Goal: Task Accomplishment & Management: Manage account settings

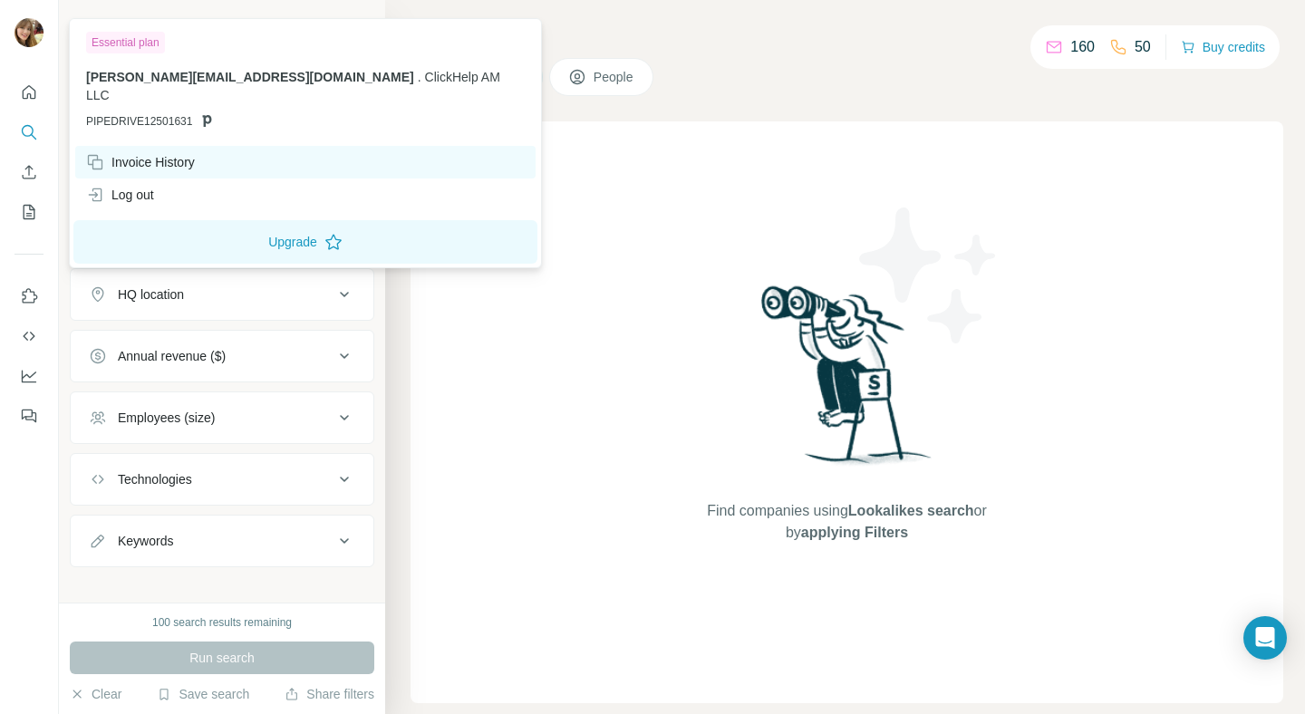
click at [102, 160] on icon at bounding box center [97, 165] width 10 height 10
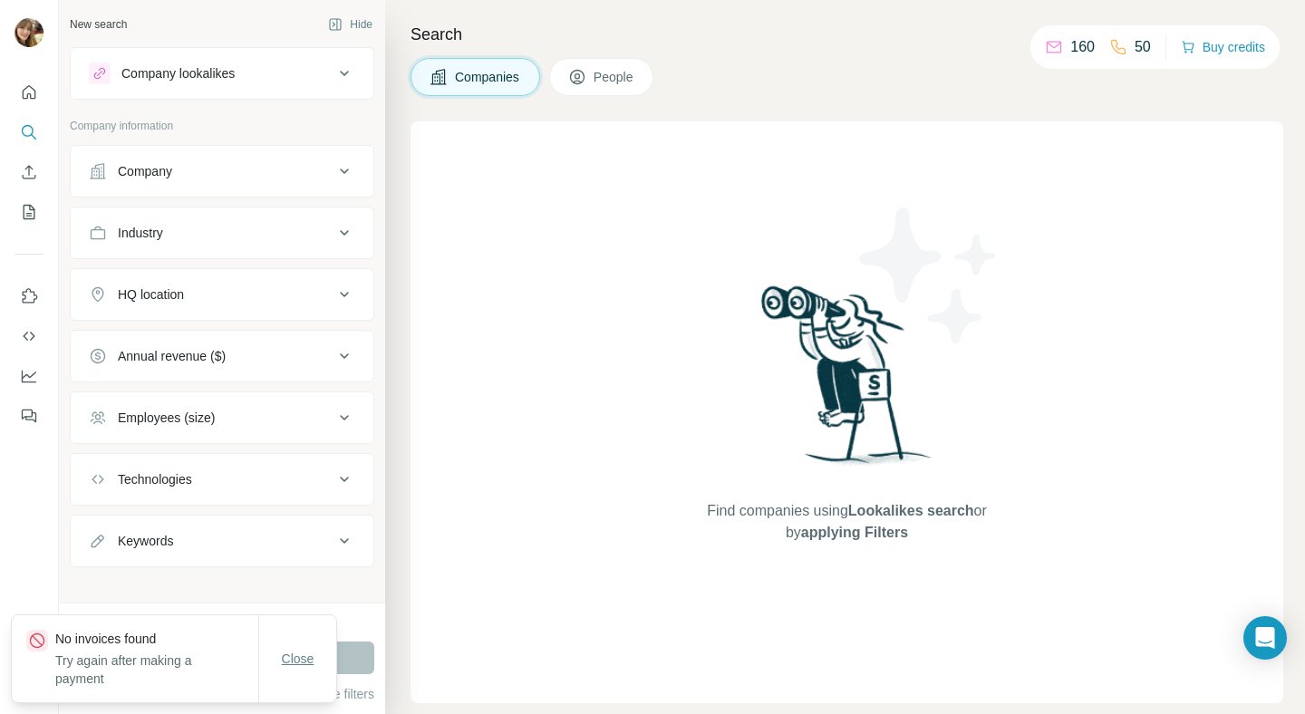
click at [304, 664] on span "Close" at bounding box center [298, 659] width 33 height 18
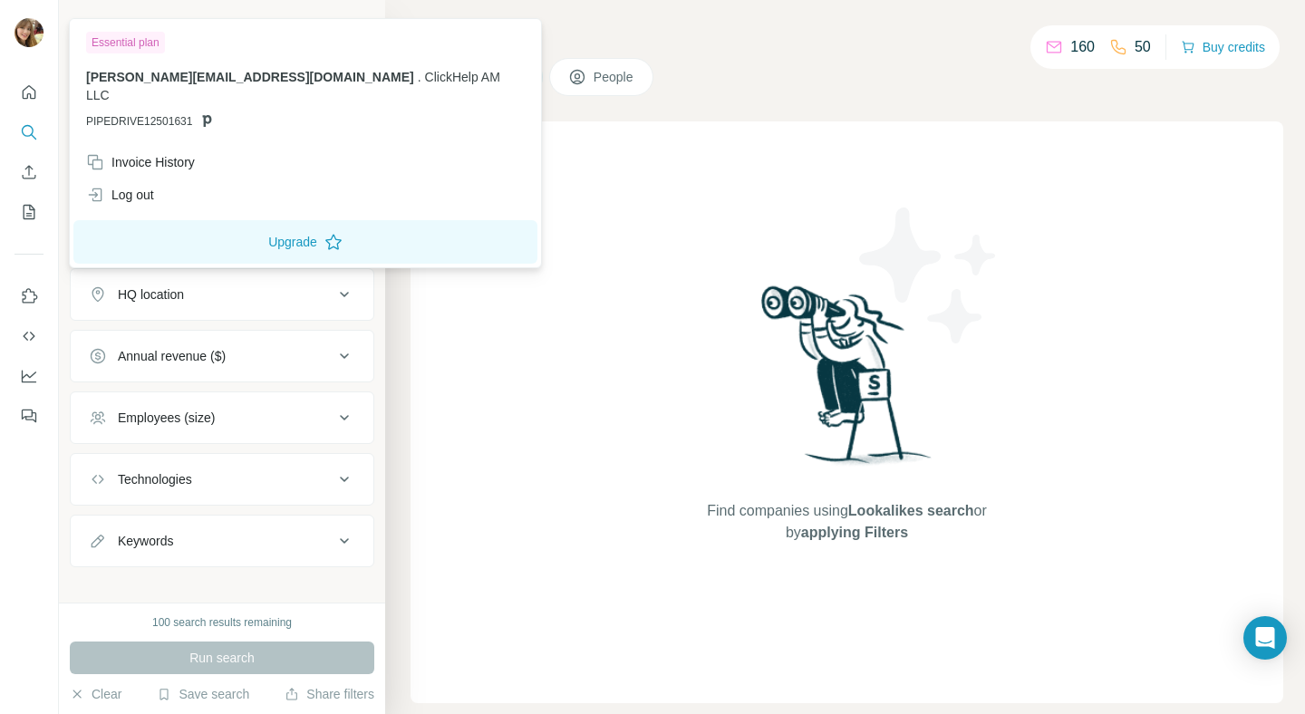
click at [35, 34] on img at bounding box center [29, 32] width 29 height 29
click at [130, 45] on div "Essential plan" at bounding box center [125, 43] width 79 height 22
click at [110, 44] on div "Essential plan" at bounding box center [125, 43] width 79 height 22
click at [138, 92] on div "[PERSON_NAME][EMAIL_ADDRESS][DOMAIN_NAME] . ClickHelp AM LLC PIPEDRIVE12501631" at bounding box center [305, 99] width 439 height 62
click at [27, 92] on icon "Quick start" at bounding box center [29, 92] width 18 height 18
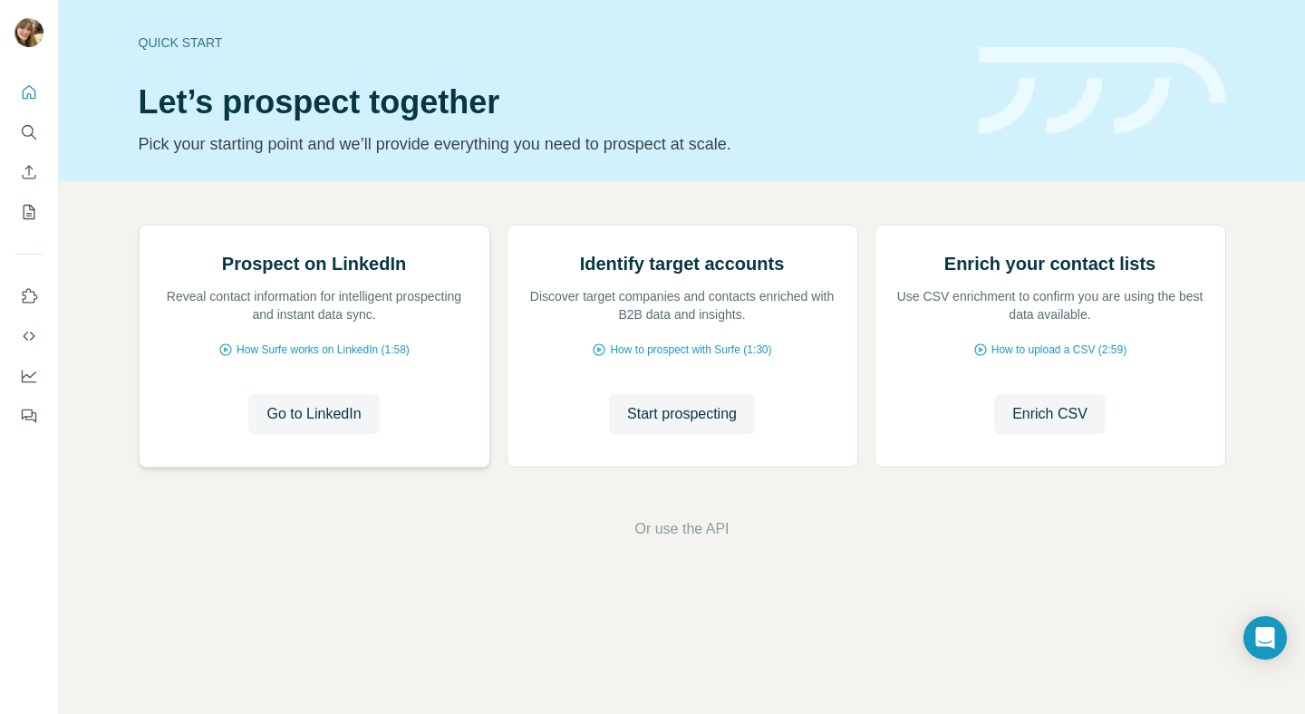
scroll to position [65, 0]
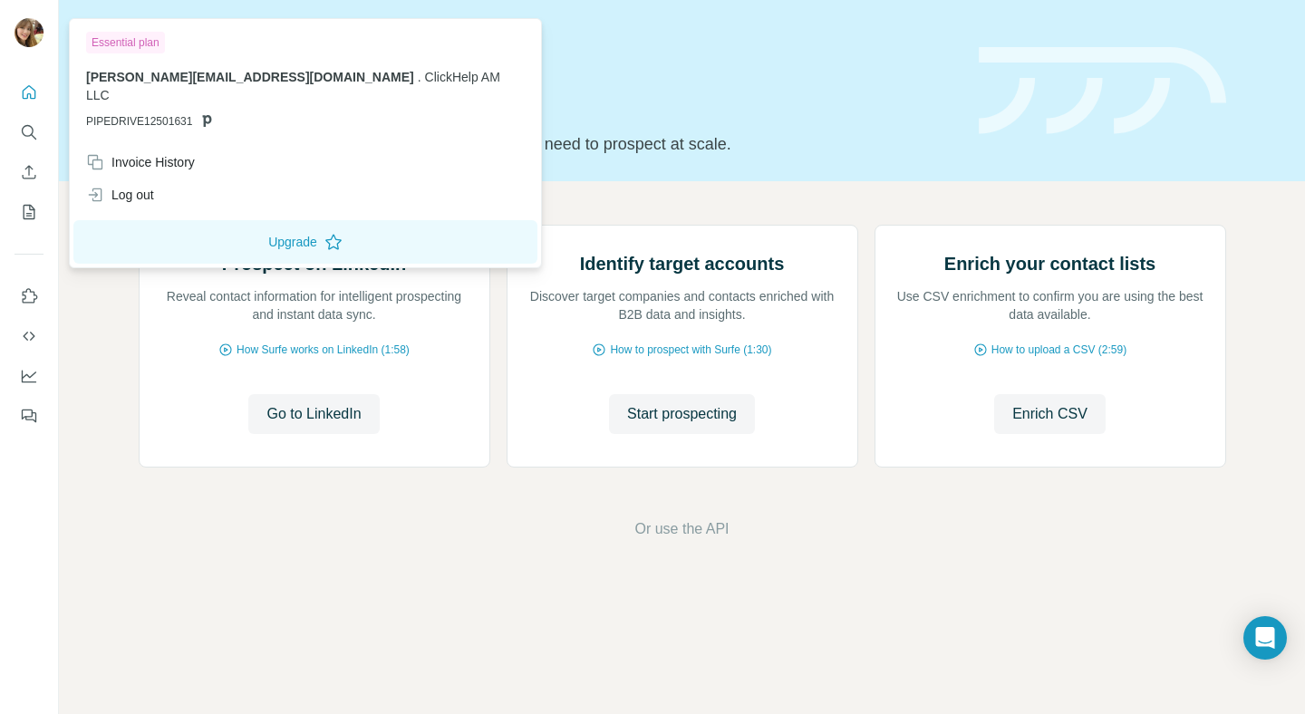
click at [21, 32] on img at bounding box center [29, 32] width 29 height 29
click at [183, 220] on button "Upgrade" at bounding box center [305, 242] width 464 height 44
